Goal: Task Accomplishment & Management: Manage account settings

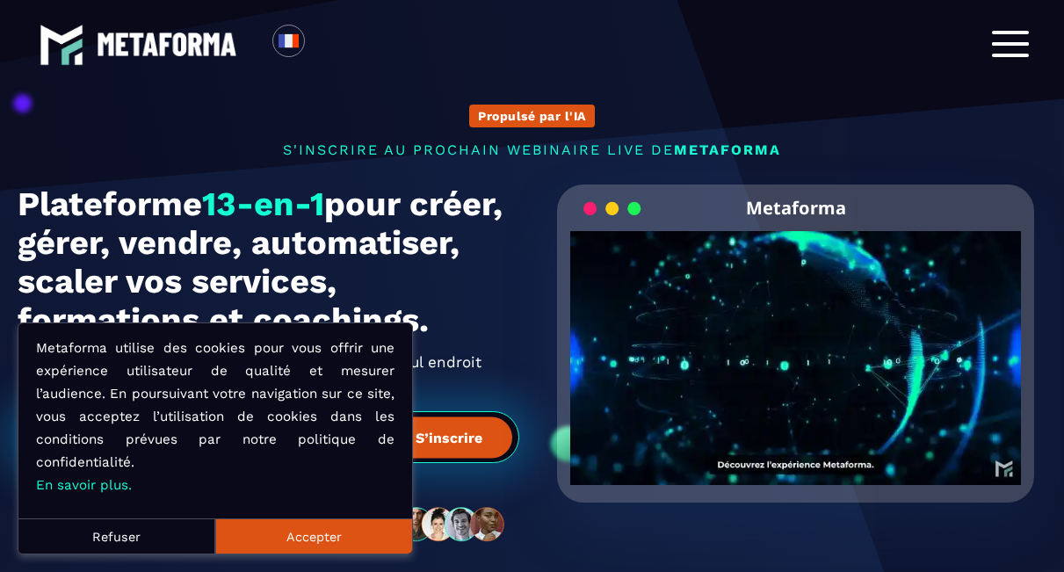
click at [1009, 48] on div at bounding box center [1010, 44] width 37 height 27
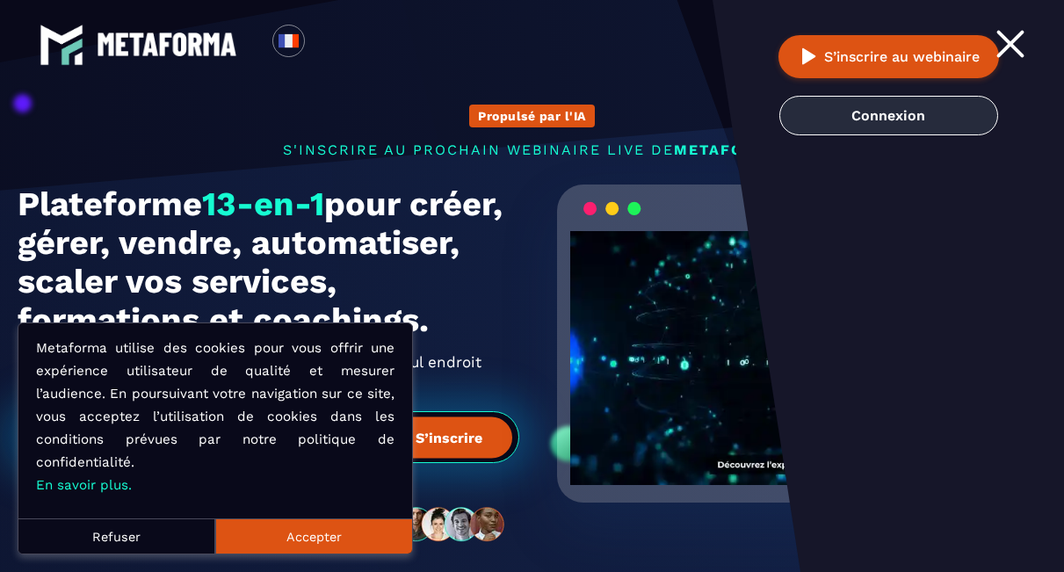
click at [908, 119] on link "Connexion" at bounding box center [888, 116] width 219 height 40
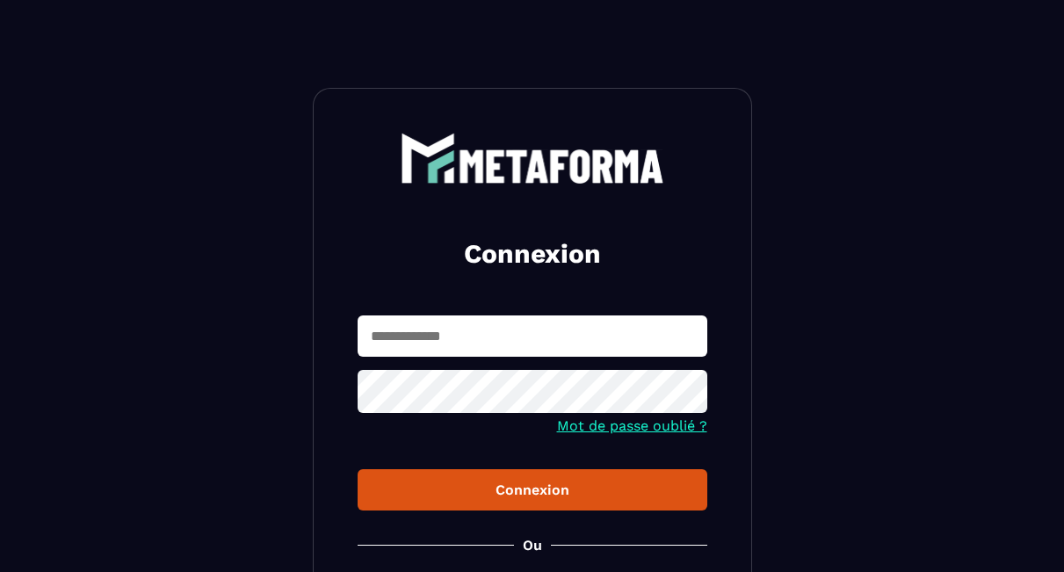
click at [518, 342] on input "text" at bounding box center [533, 335] width 350 height 41
click at [505, 342] on input "text" at bounding box center [533, 335] width 350 height 41
type input "**********"
click at [568, 497] on div "Connexion" at bounding box center [533, 490] width 322 height 17
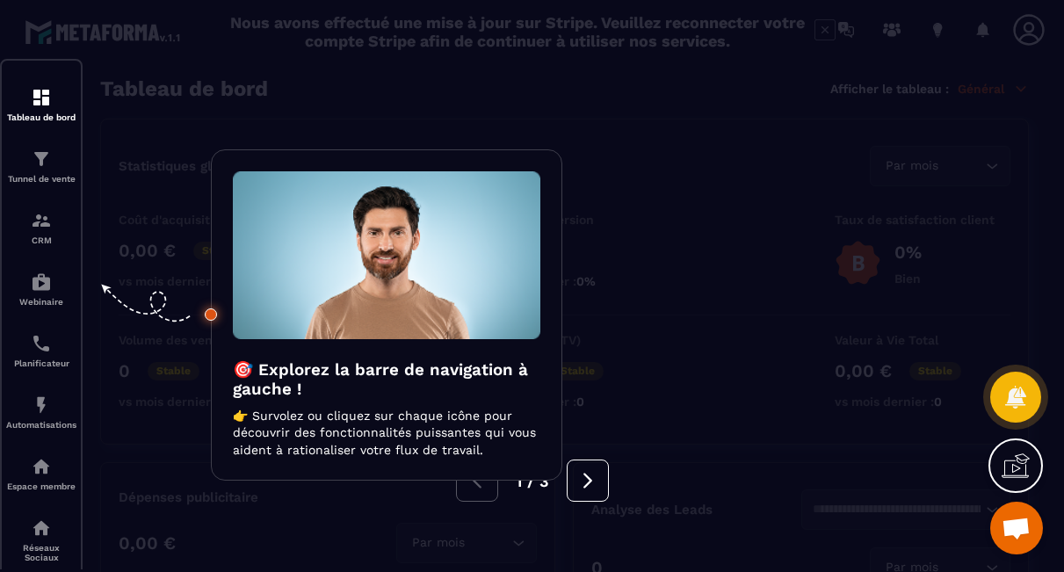
click at [36, 165] on div at bounding box center [532, 286] width 1064 height 572
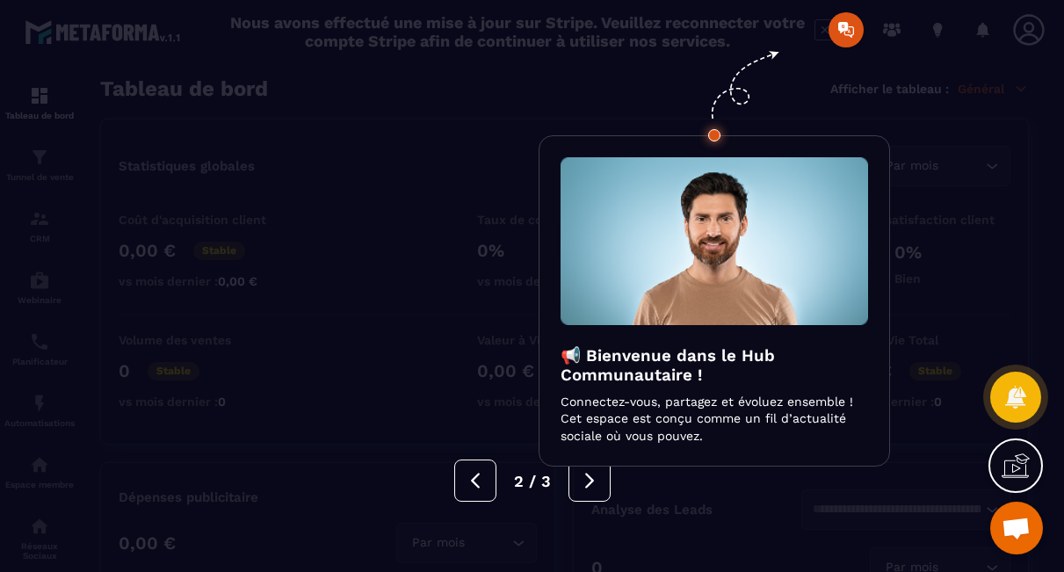
click at [836, 33] on div at bounding box center [532, 286] width 1064 height 572
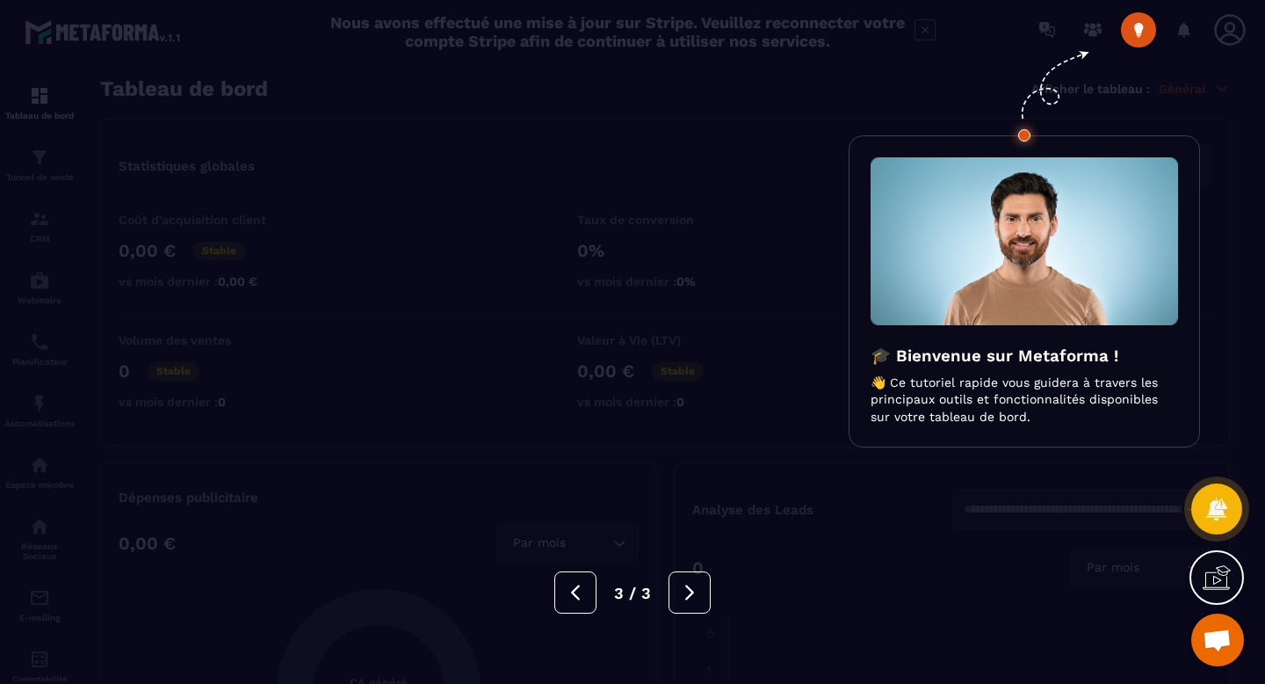
click at [1039, 437] on div "🎓 Bienvenue sur Metaforma ! 👋 Ce tutoriel rapide vous guidera à travers les pri…" at bounding box center [1025, 291] width 352 height 313
click at [1054, 411] on p "👋 Ce tutoriel rapide vous guidera à travers les principaux outils et fonctionna…" at bounding box center [1025, 400] width 308 height 52
click at [1063, 117] on div at bounding box center [632, 342] width 1265 height 684
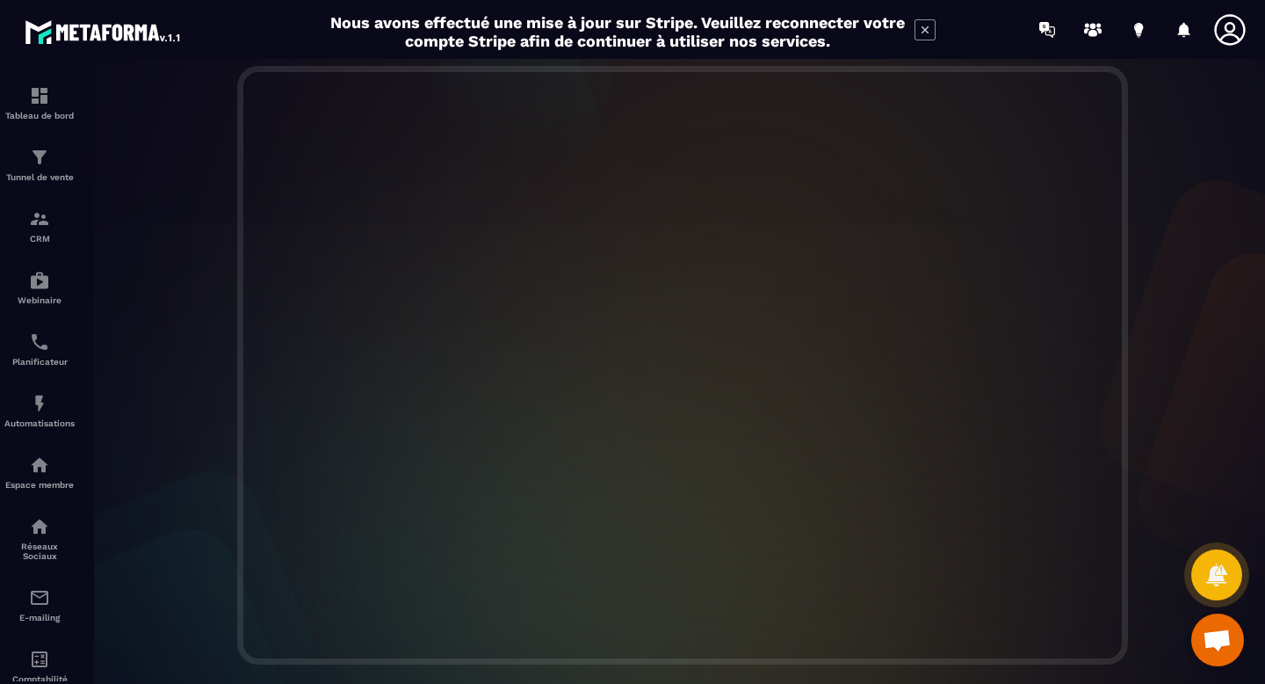
scroll to position [427, 0]
click at [1063, 417] on div at bounding box center [683, 355] width 1200 height 598
click at [1054, 31] on icon at bounding box center [1047, 30] width 28 height 28
click at [1063, 29] on icon at bounding box center [1093, 30] width 28 height 28
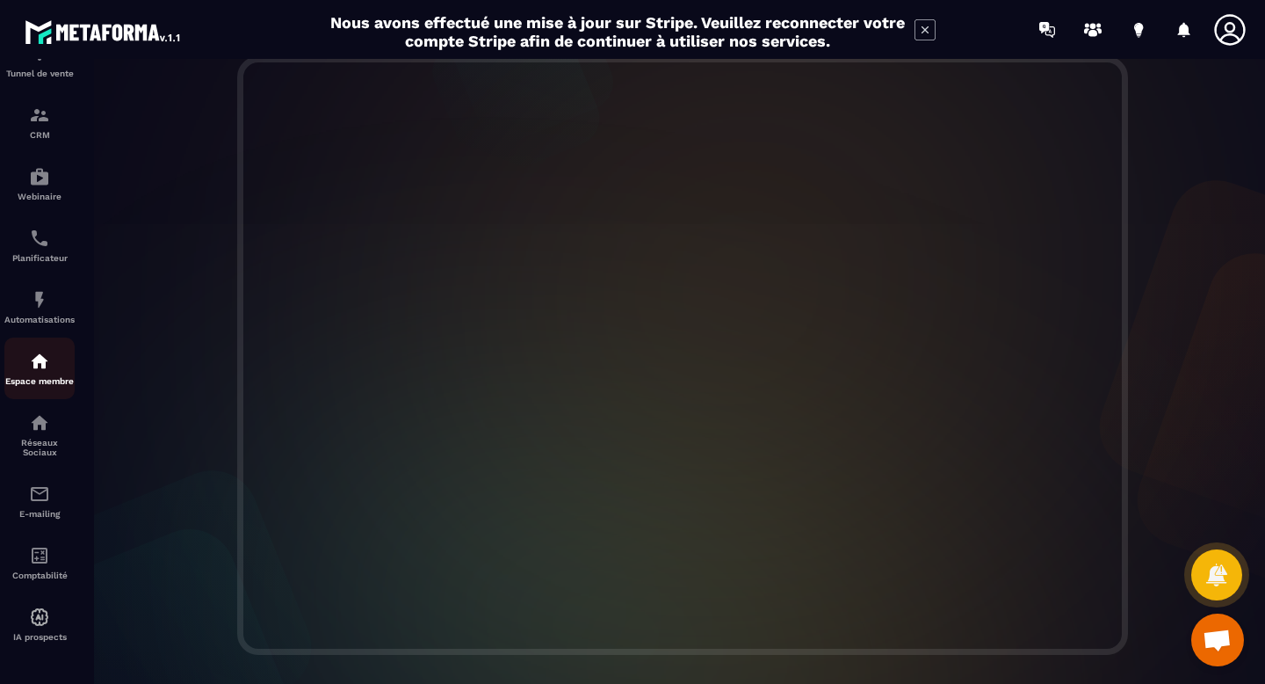
scroll to position [0, 0]
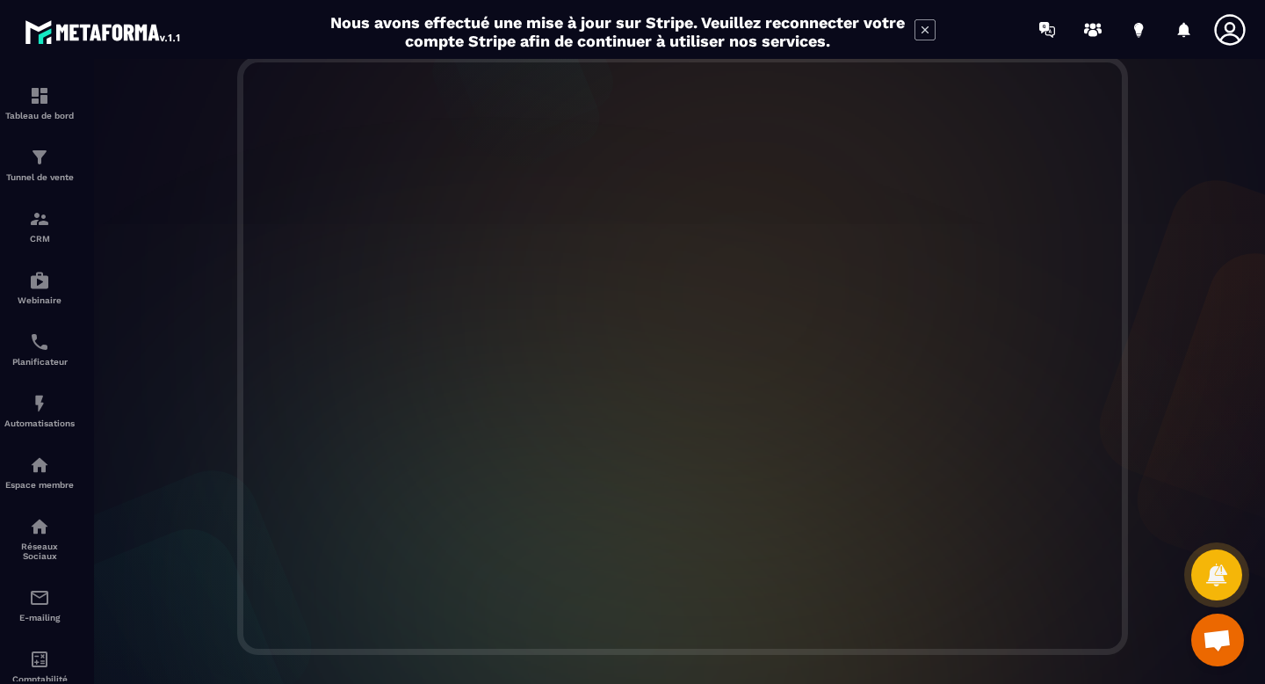
click at [51, 107] on div at bounding box center [682, 380] width 1265 height 642
click at [38, 104] on img at bounding box center [39, 95] width 21 height 21
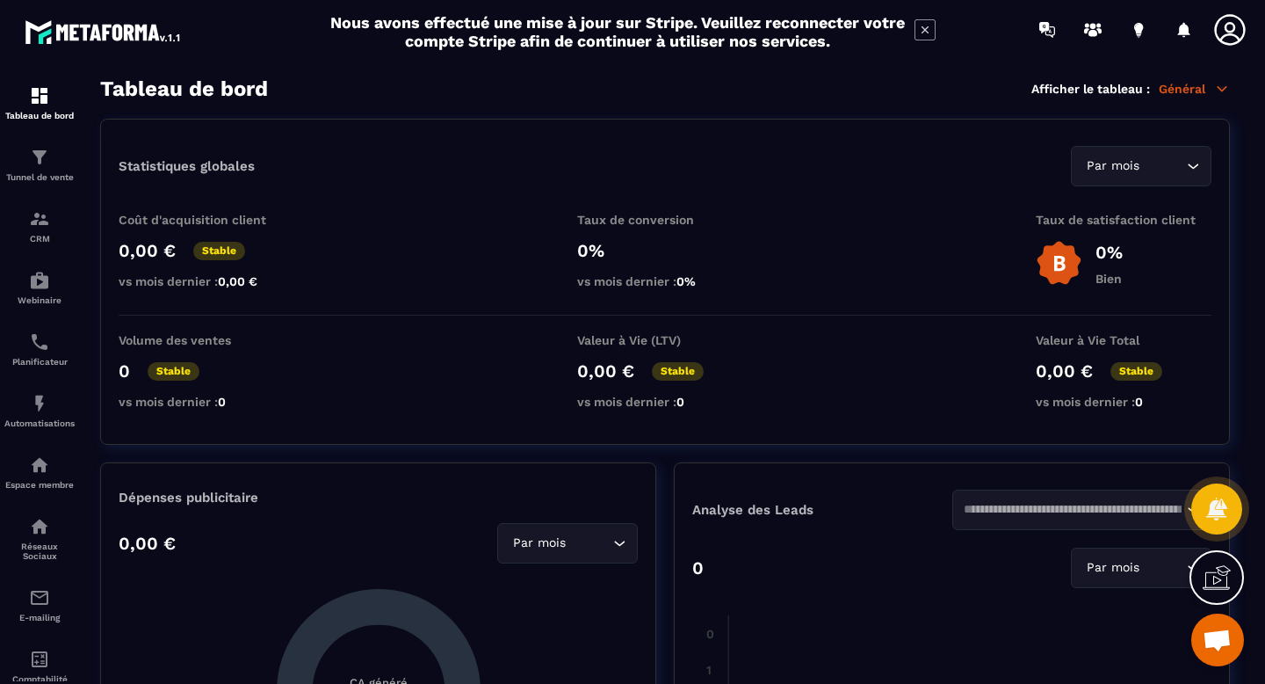
click at [1063, 38] on icon at bounding box center [1230, 29] width 35 height 35
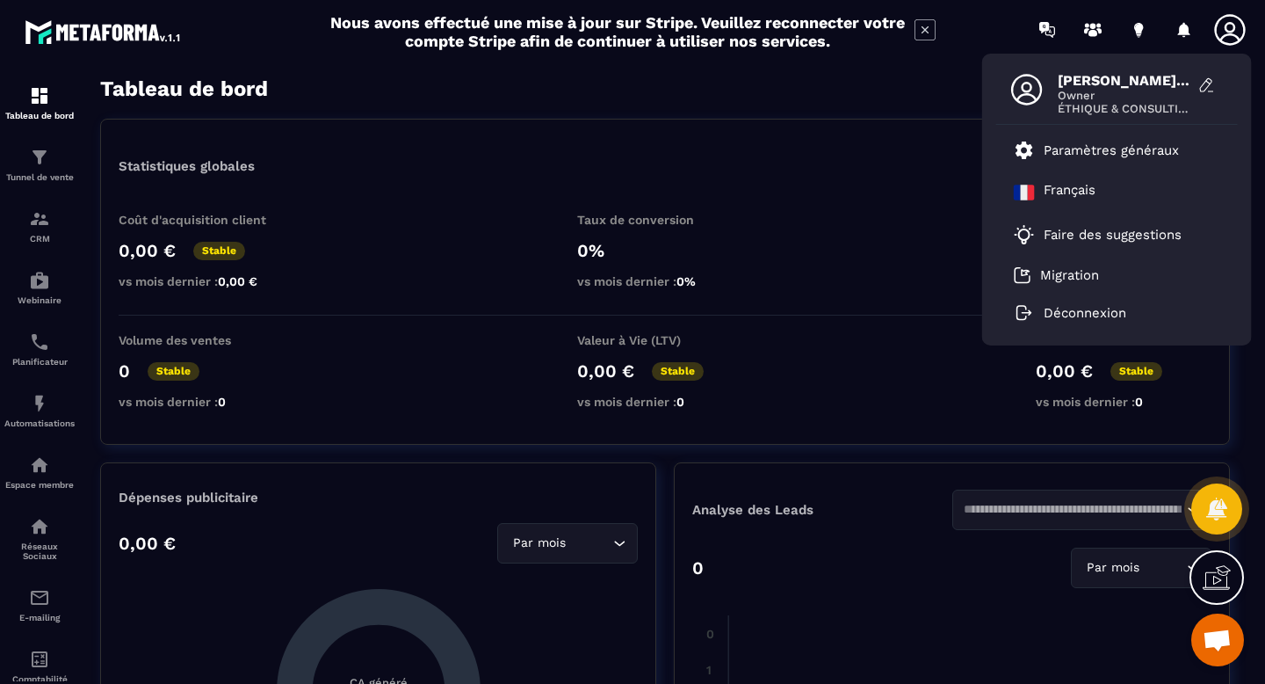
click at [1063, 38] on icon at bounding box center [1230, 29] width 35 height 35
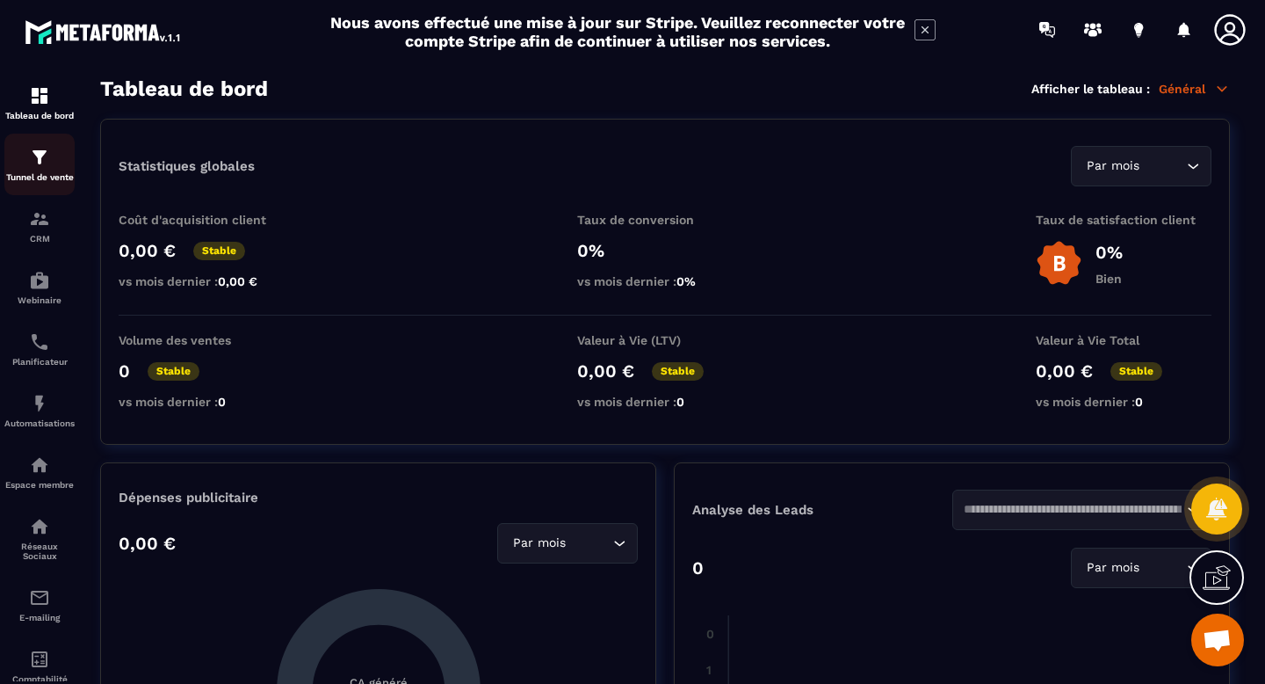
click at [33, 163] on img at bounding box center [39, 157] width 21 height 21
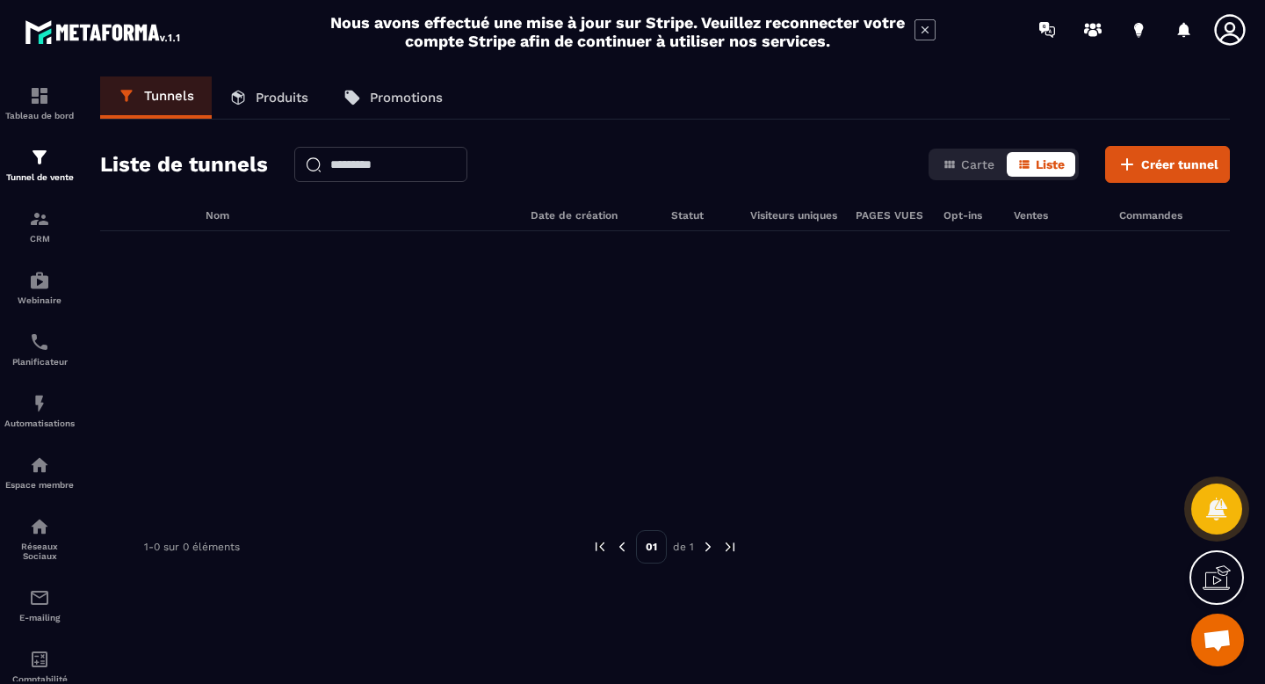
click at [1063, 571] on icon at bounding box center [1223, 574] width 18 height 19
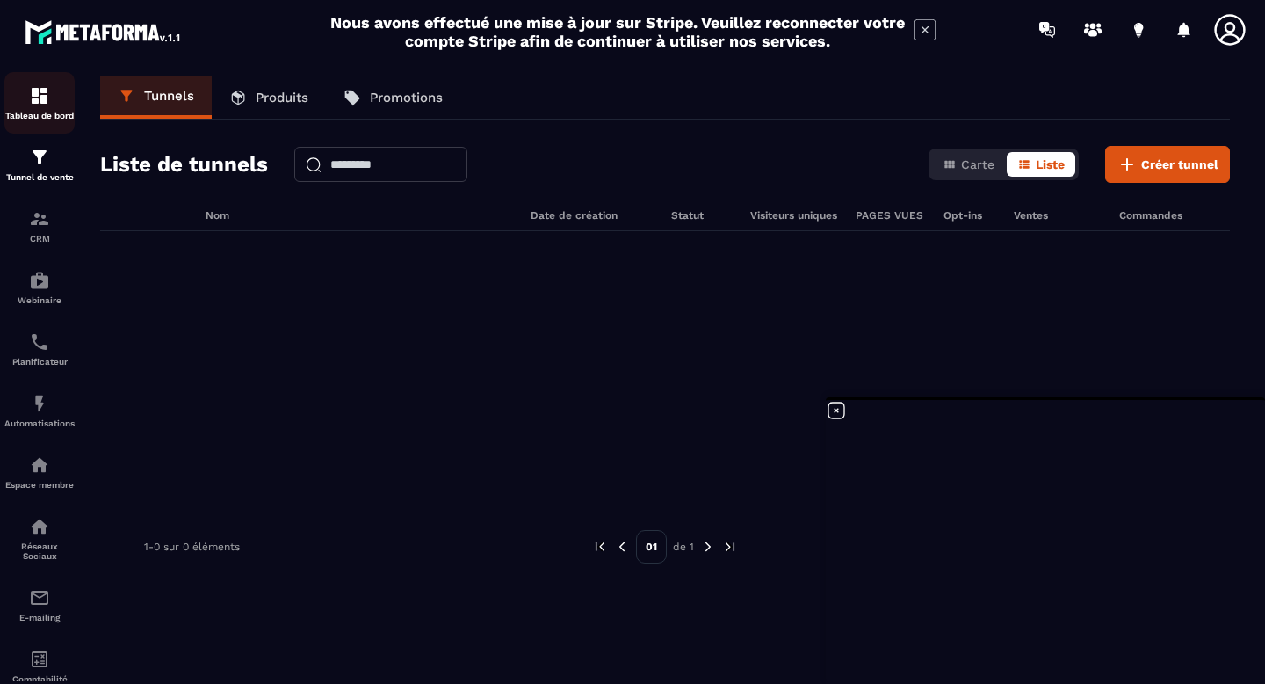
click at [28, 112] on p "Tableau de bord" at bounding box center [39, 116] width 70 height 10
